Goal: Information Seeking & Learning: Learn about a topic

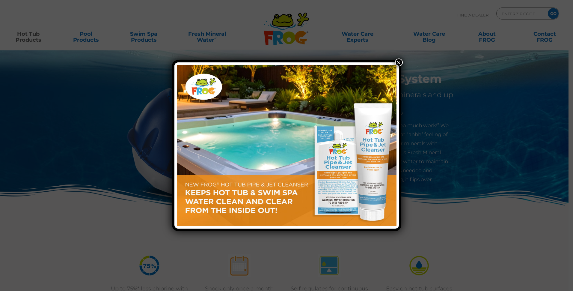
drag, startPoint x: 398, startPoint y: 63, endPoint x: 391, endPoint y: 61, distance: 7.3
click at [398, 63] on button "×" at bounding box center [399, 62] width 8 height 8
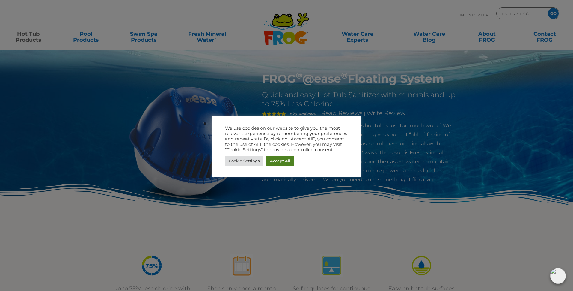
click at [280, 159] on link "Accept All" at bounding box center [280, 160] width 28 height 9
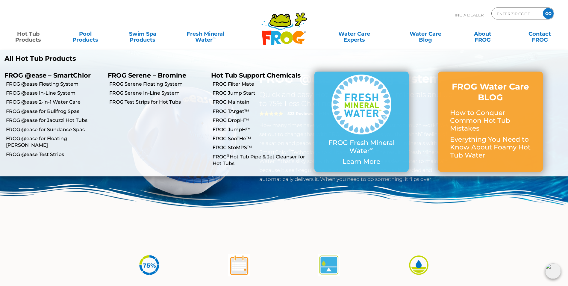
click at [29, 38] on link "Hot Tub Products" at bounding box center [28, 34] width 45 height 12
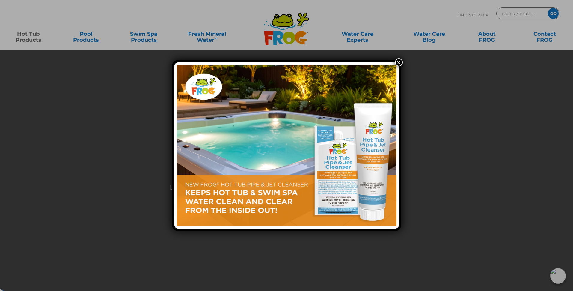
click at [398, 62] on button "×" at bounding box center [399, 62] width 8 height 8
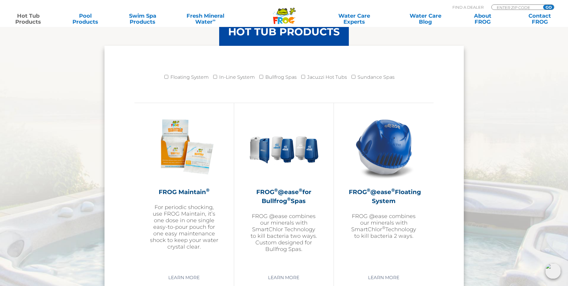
scroll to position [599, 0]
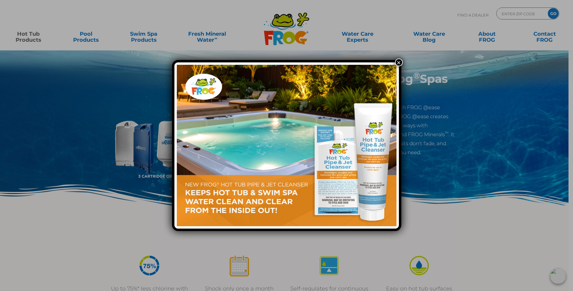
click at [398, 60] on button "×" at bounding box center [399, 62] width 8 height 8
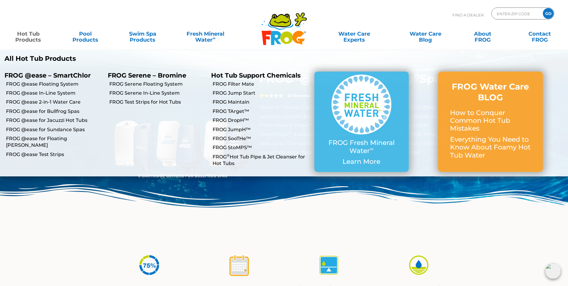
click at [30, 35] on link "Hot Tub Products" at bounding box center [28, 34] width 45 height 12
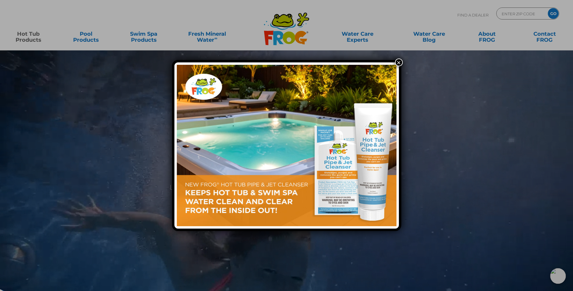
click at [400, 63] on button "×" at bounding box center [399, 62] width 8 height 8
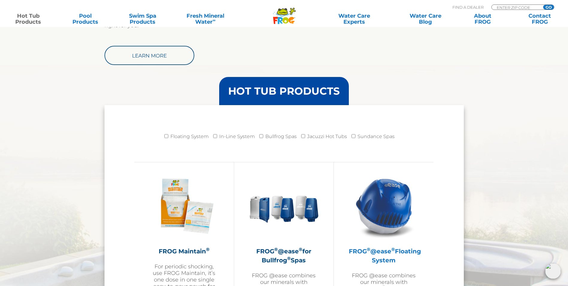
scroll to position [599, 0]
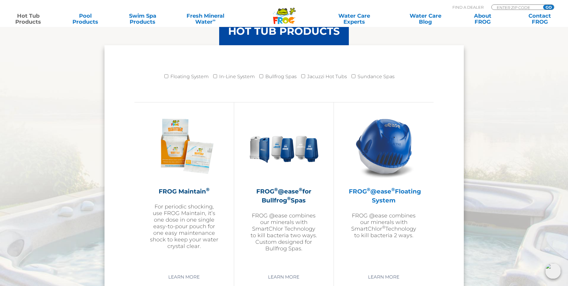
click at [389, 152] on img at bounding box center [384, 146] width 70 height 70
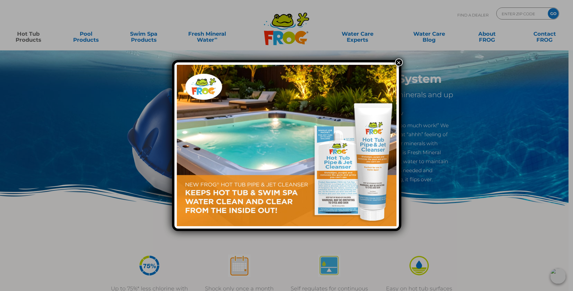
click at [396, 59] on button "×" at bounding box center [399, 62] width 8 height 8
